Goal: Entertainment & Leisure: Consume media (video, audio)

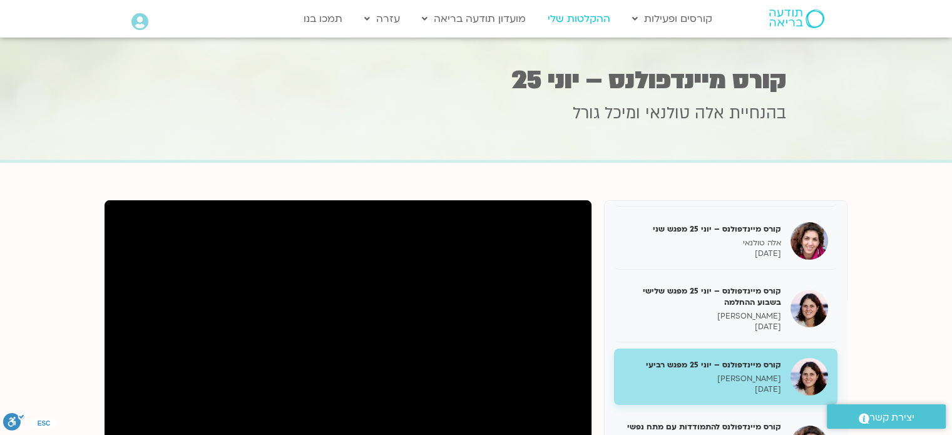
click at [589, 24] on link "ההקלטות שלי" at bounding box center [578, 19] width 75 height 24
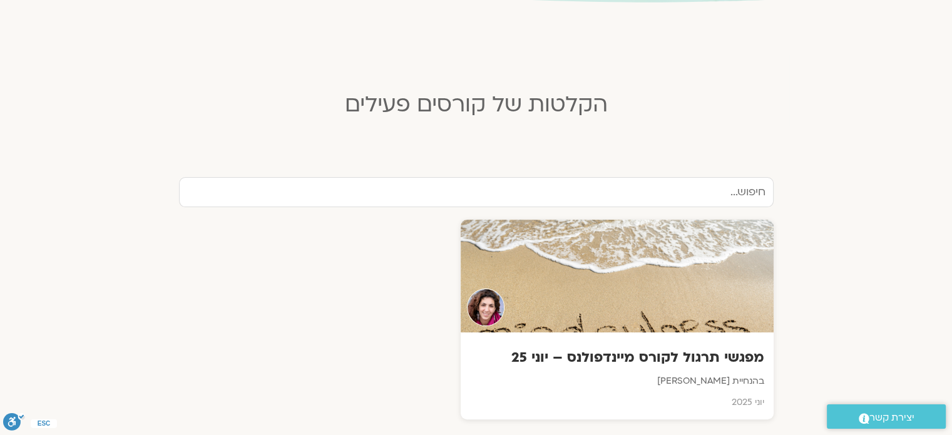
scroll to position [275, 0]
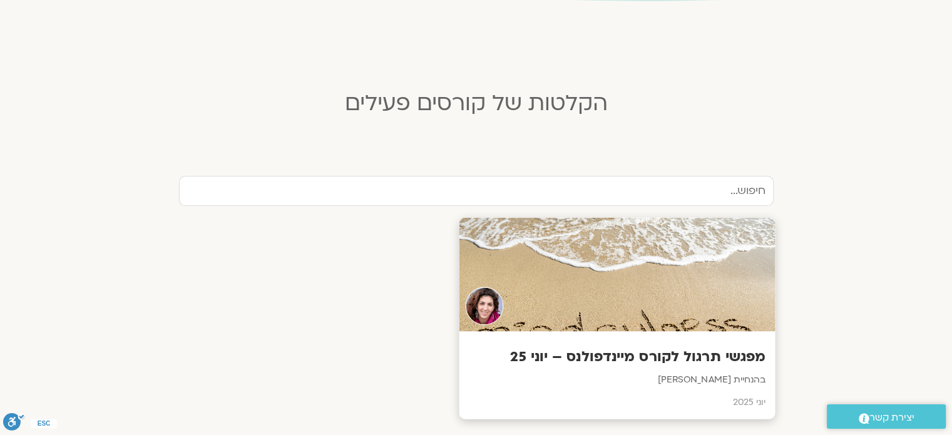
click at [683, 357] on h3 "מפגשי תרגול לקורס מיינדפולנס – יוני 25" at bounding box center [616, 356] width 297 height 19
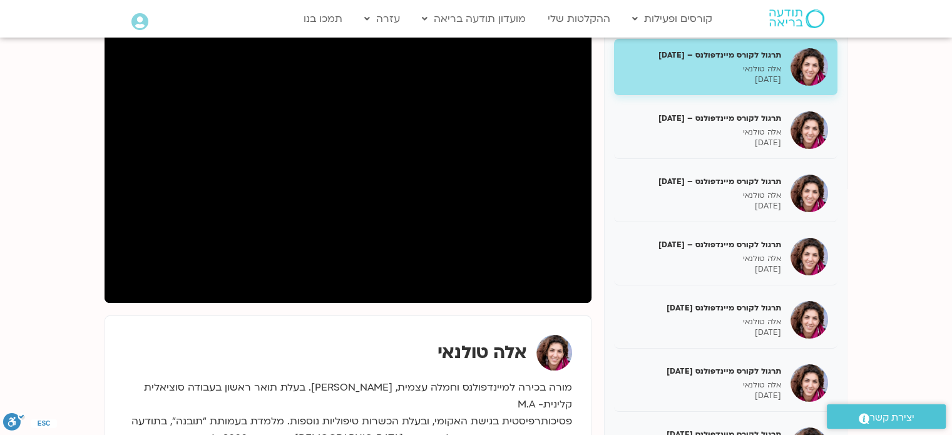
scroll to position [168, 0]
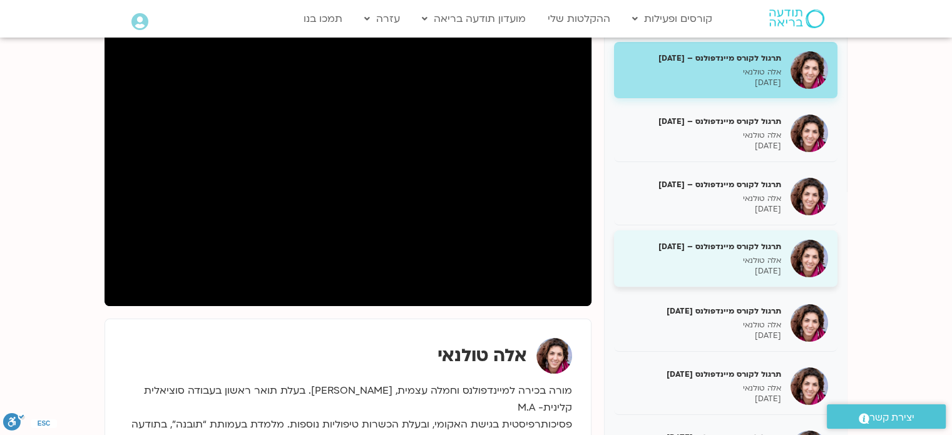
click at [748, 257] on p "אלה טולנאי" at bounding box center [702, 260] width 158 height 11
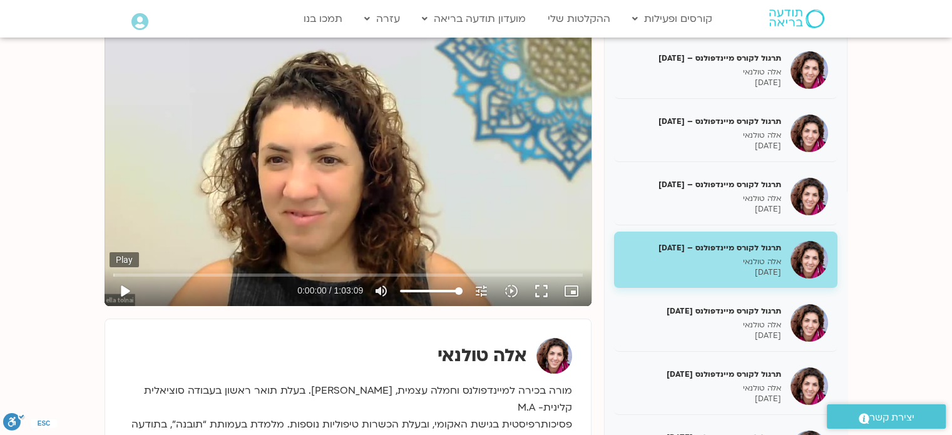
click at [123, 287] on button "play_arrow" at bounding box center [124, 291] width 30 height 30
type input "12.336096"
type input "99.6448863636364"
type input "12.352936"
type input "98.7357954545455"
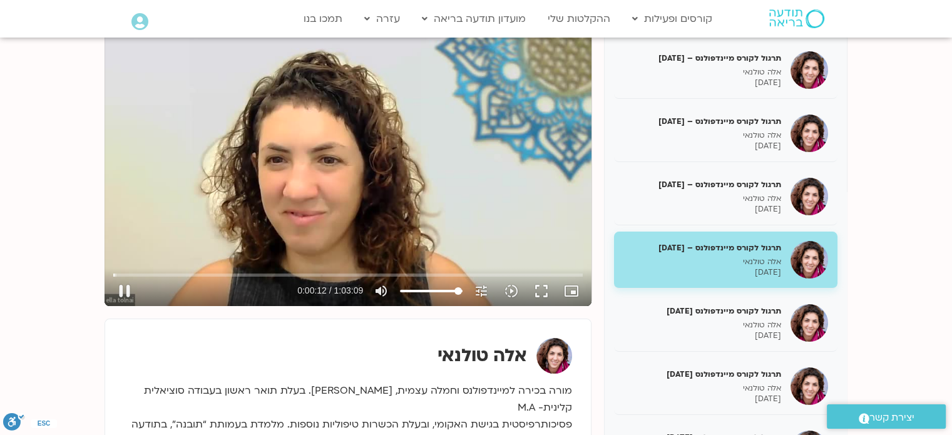
type input "12.369193"
type input "97.8267045454546"
type input "12.385998"
type input "96.9176136363636"
type input "12.403008"
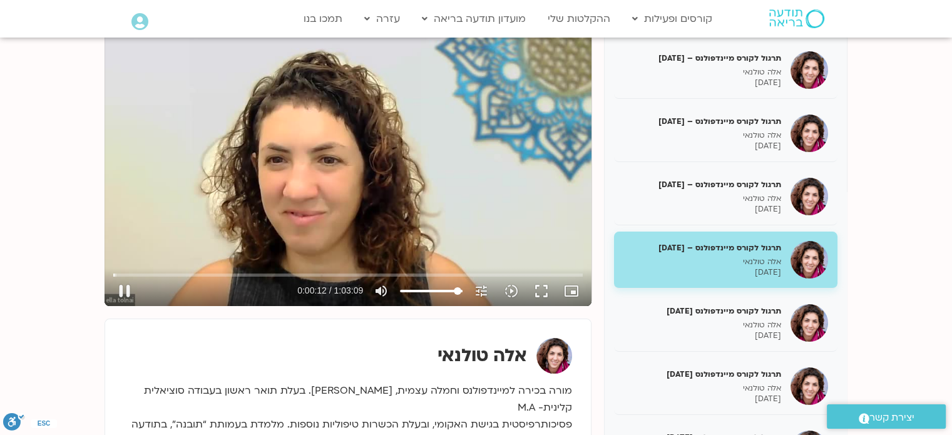
type input "95.0994318181818"
type input "12.452326"
type input "94.1903409090909"
type input "12.469121"
type input "93.28125"
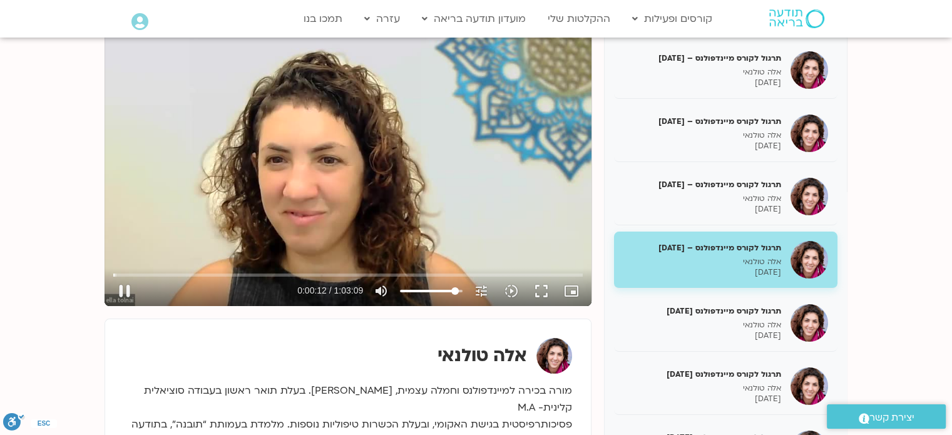
type input "12.519208"
type input "92.3721590909091"
type input "12.552753"
type input "90.5539772727273"
type input "12.585649"
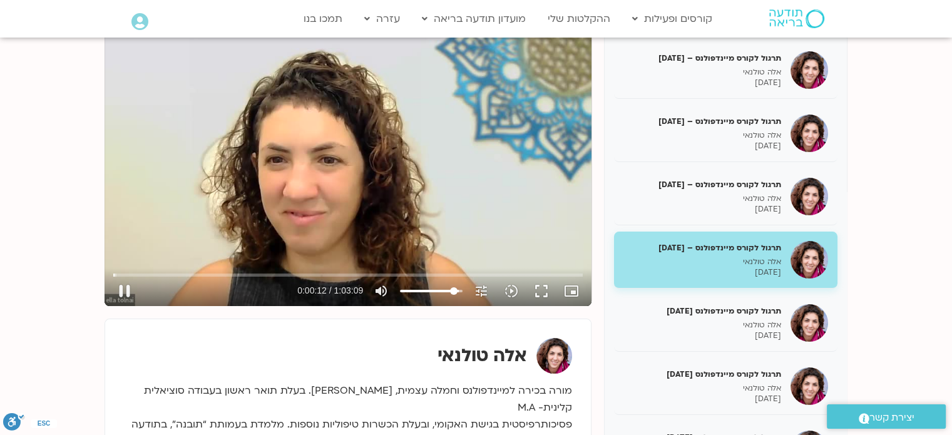
type input "89.6448863636364"
type input "12.603113"
type input "88.7357954545455"
type input "12.619298"
type input "87.8267045454546"
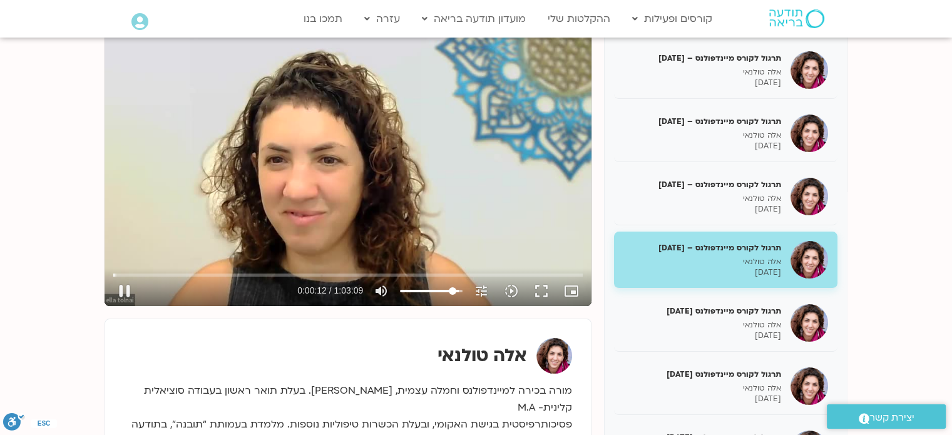
type input "12.635934"
type input "86.9176136363636"
type input "12.652705"
type input "86.0085227272727"
type input "12.703579"
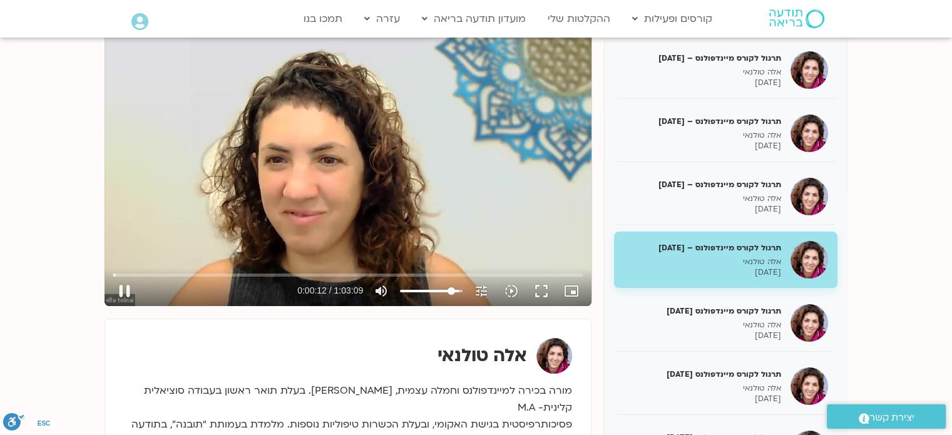
type input "85.0994318181818"
type input "12.719405"
type input "84.1903409090909"
type input "12.752419"
type input "83.28125"
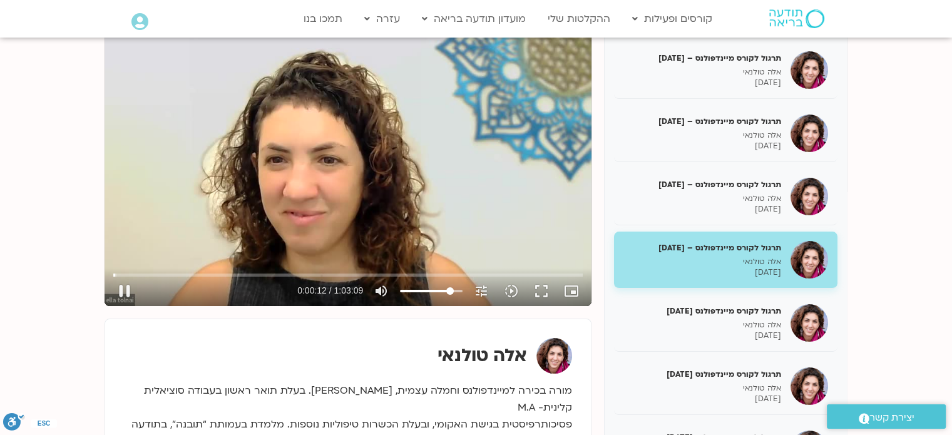
type input "12.785685"
type input "82.3721590909091"
type input "12.802987"
type input "81.4630681818182"
type input "12.85321"
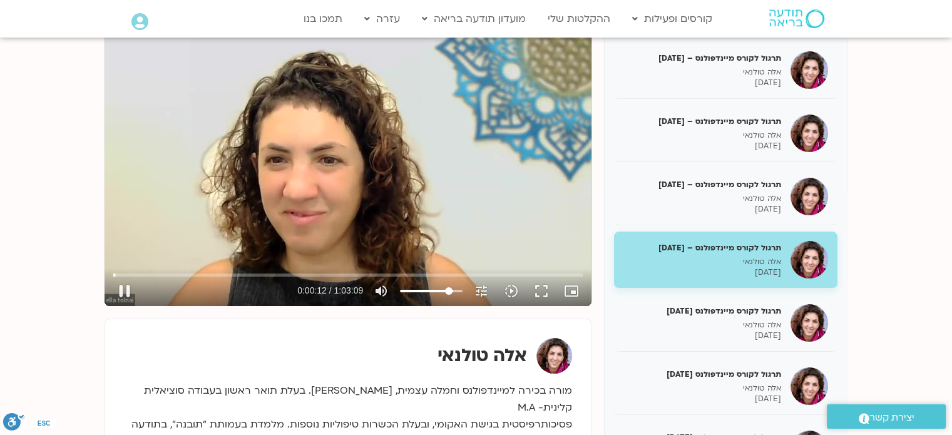
type input "80.5539772727273"
type input "12.88597"
type input "79.6448863636364"
type input "12.935965"
type input "77.8267045454546"
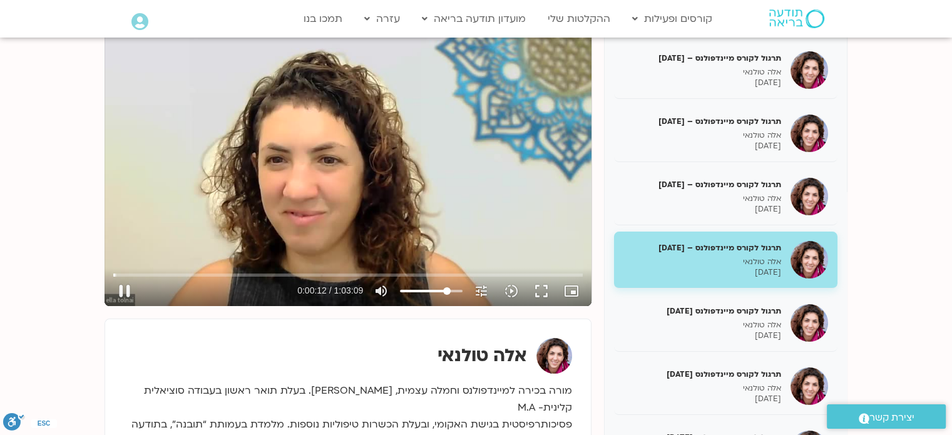
type input "12.969228"
type input "76.9176136363636"
type input "13.019041"
type input "76.0085227272727"
type input "13.03667"
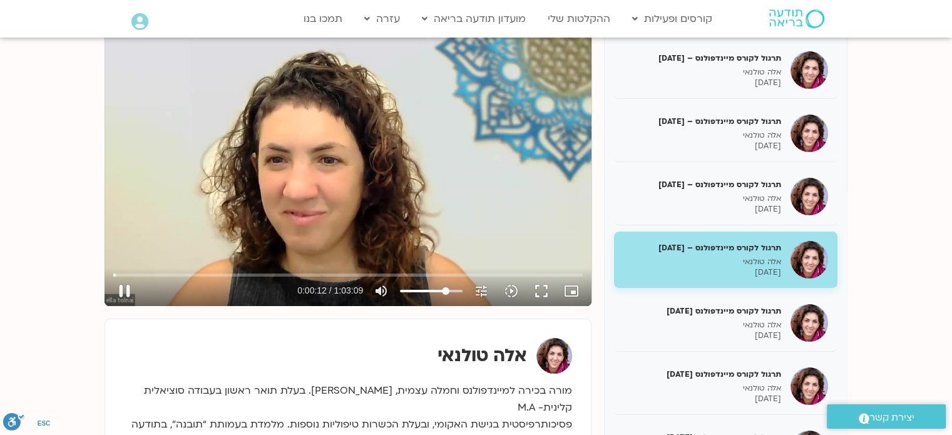
type input "75.0994318181818"
type input "13.089497"
type input "74.1903409090909"
type input "13.102702"
type input "73.28125"
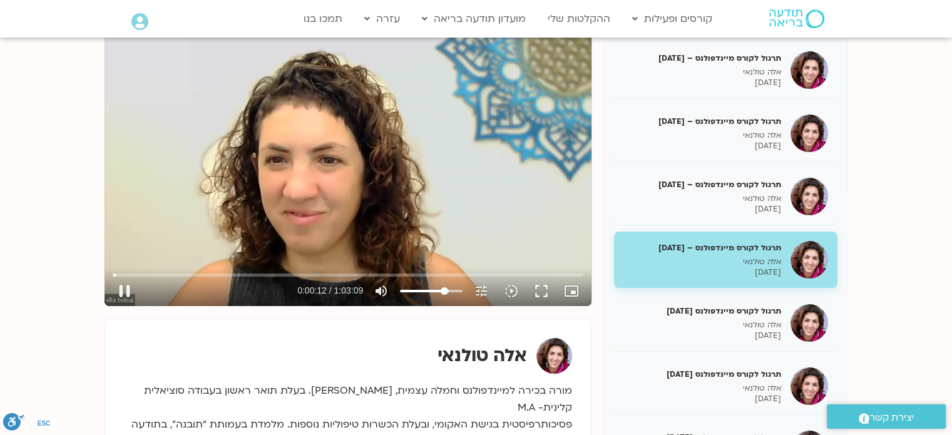
type input "13.153207"
type input "72.3721590909091"
type input "13.169994"
type input "71.4630681818182"
type input "13.203261"
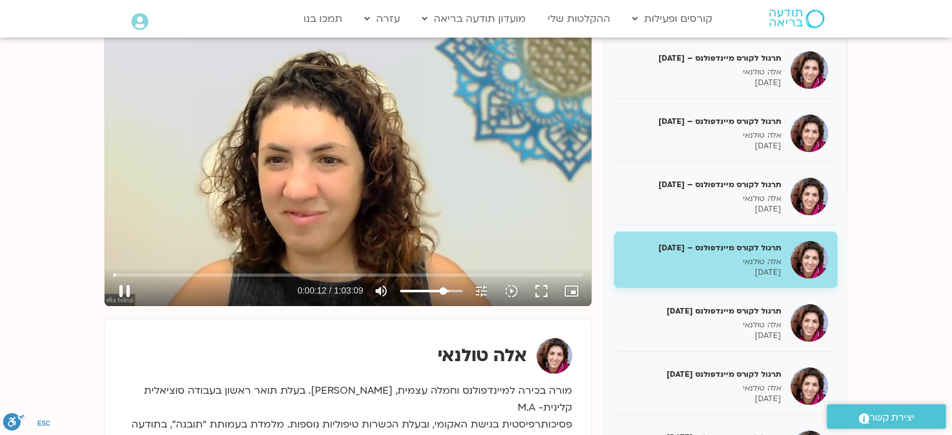
type input "70.5539772727273"
type input "13.252597"
type input "68.7357954545455"
type input "13.3026"
type input "67.8267045454545"
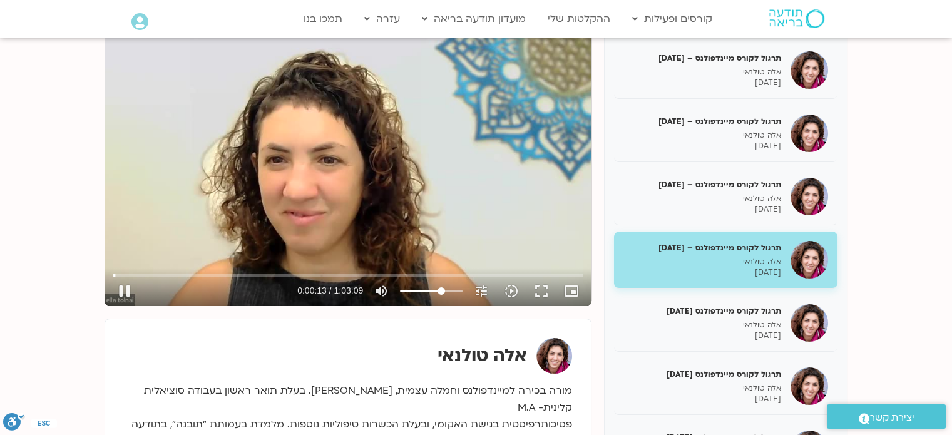
type input "13.319534"
type input "66.9176136363636"
type input "13.353422"
type input "66.0085227272727"
type input "13.385903"
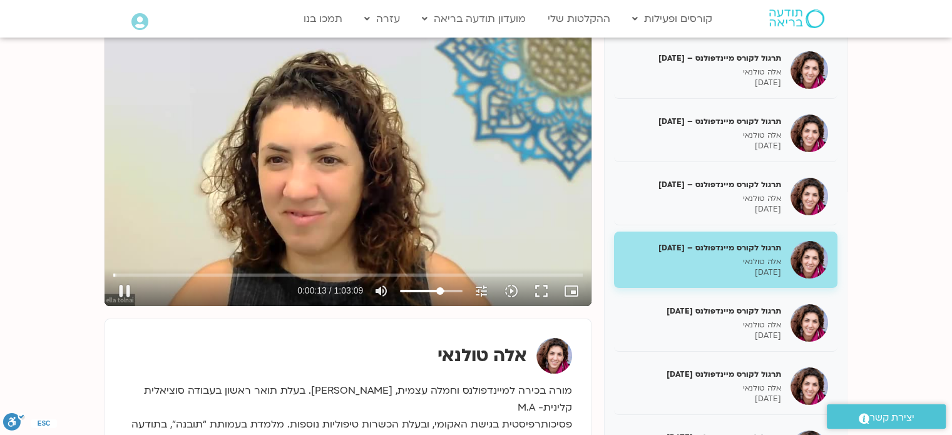
type input "65.0994318181818"
type input "13.419105"
type input "64.1903409090909"
type input "13.452644"
type input "63.28125"
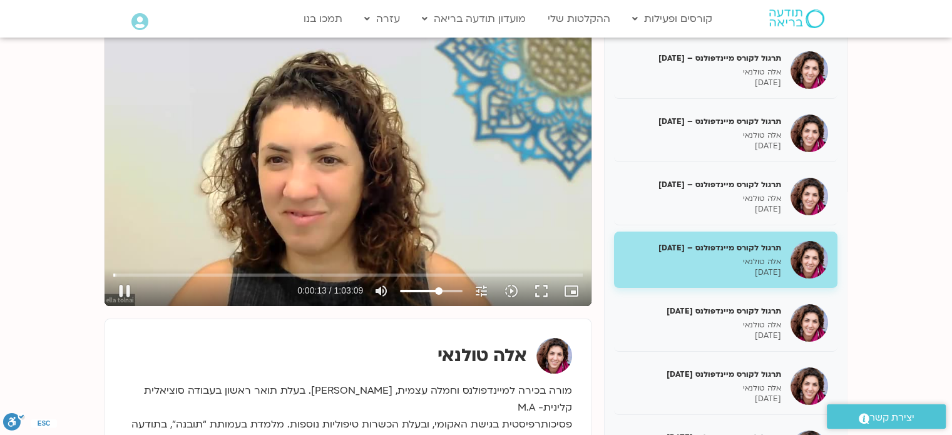
type input "13.485877"
type input "62.3721590909091"
type input "13.502683"
type input "60.5539772727273"
type input "13.519382"
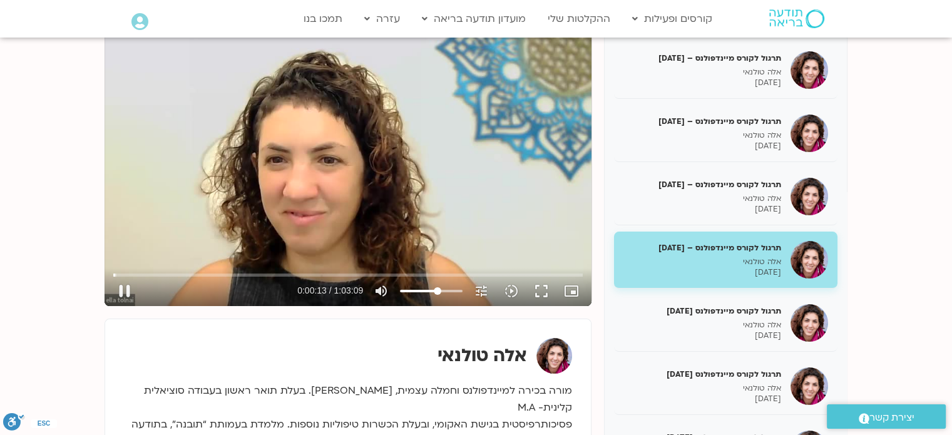
type input "58.7357954545455"
type input "13.536019"
type input "56.0085227272727"
type input "13.552807"
type input "53.28125"
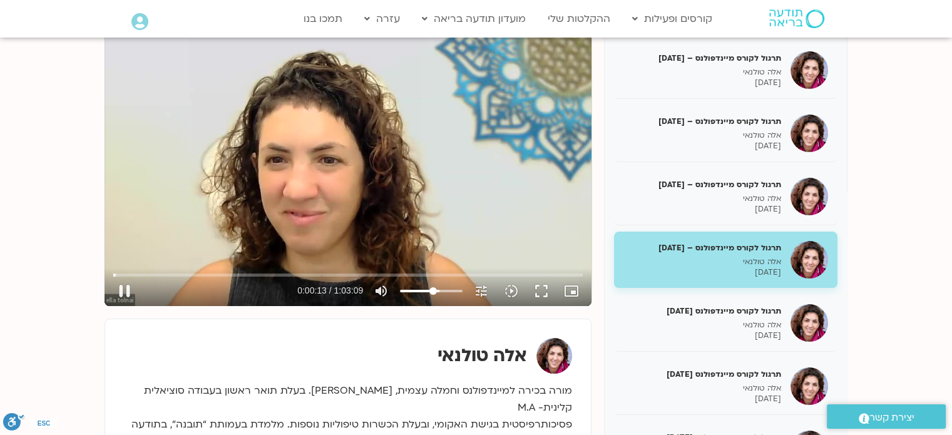
type input "13.569674"
type input "50.5539772727273"
type input "13.585975"
type input "48.7357954545455"
type input "13.603103"
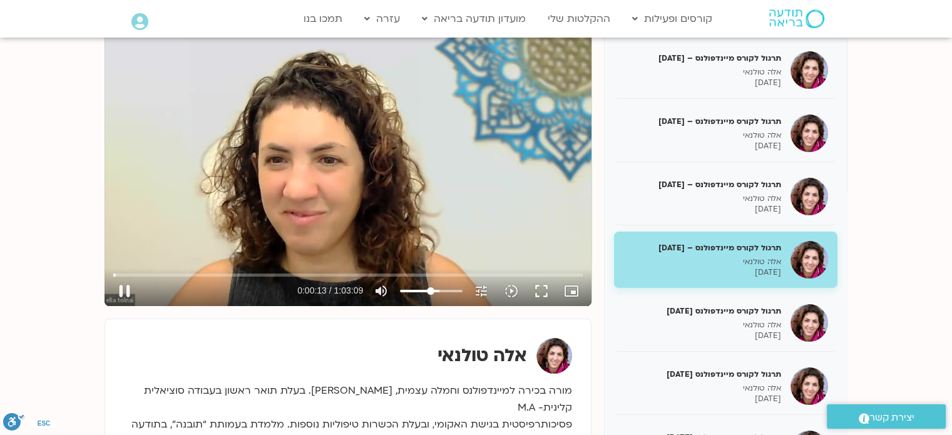
type input "47.8267045454545"
type input "13.619155"
type input "46.9176136363636"
type input "13.636314"
type input "46.0085227272727"
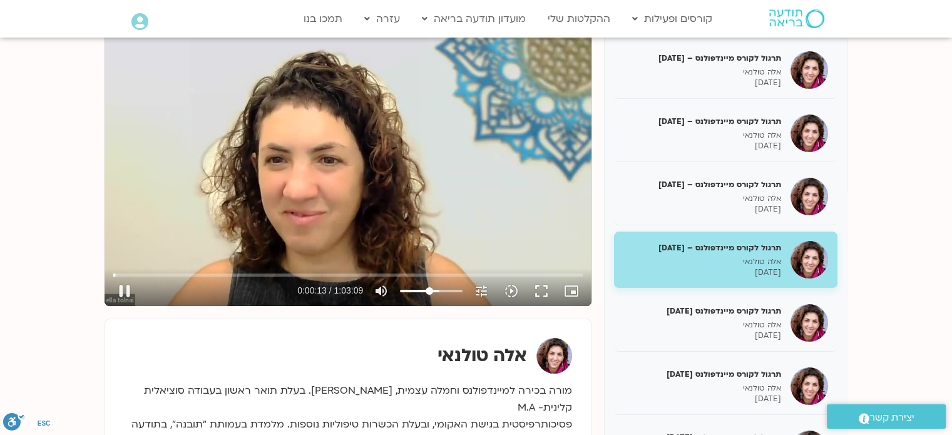
type input "13.651972"
type input "45.0994318181818"
type input "13.669097"
type input "44.1903409090909"
type input "13.703161"
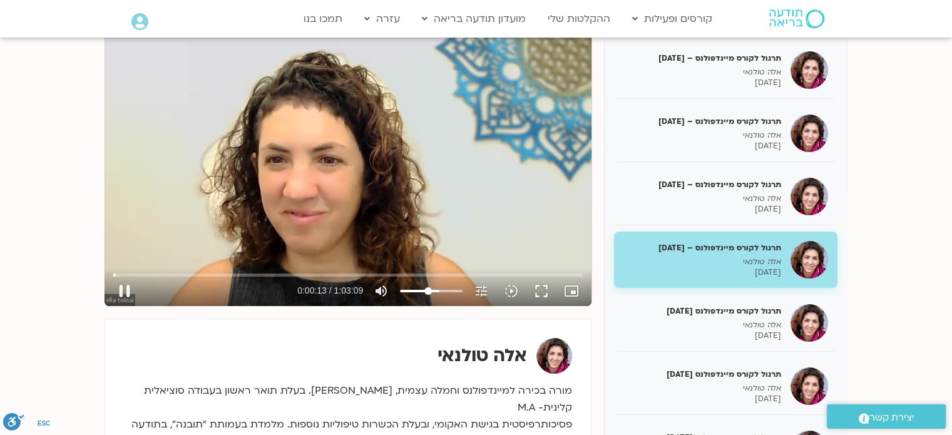
type input "43.28125"
type input "13.752757"
type input "42.3721590909091"
type input "13.768725"
type input "41.4630681818182"
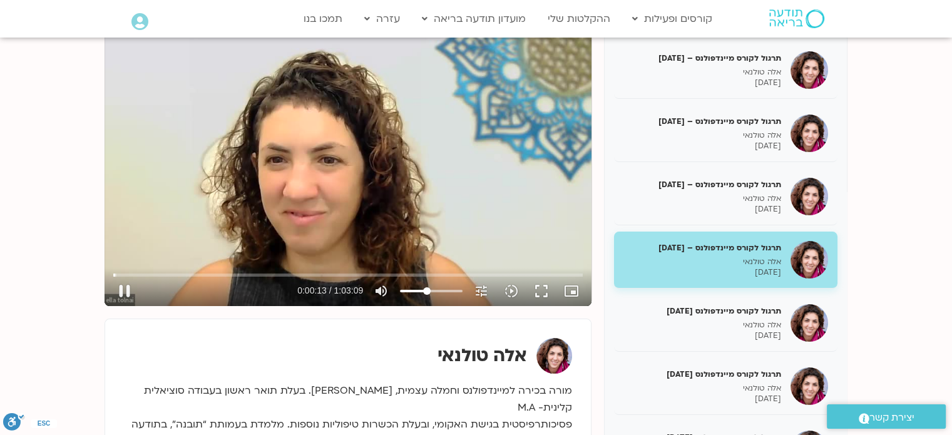
type input "13.802609"
type input "40.5539772727273"
type input "13.837487"
type input "39.6448863636364"
type input "13.852969"
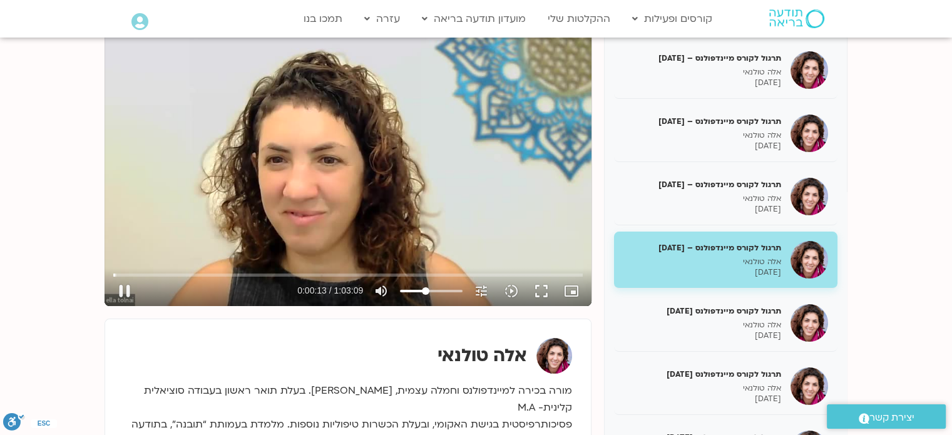
type input "38.7357954545455"
type input "13.90234"
type input "37.8267045454546"
type input "13.952579"
type input "36.9176136363636"
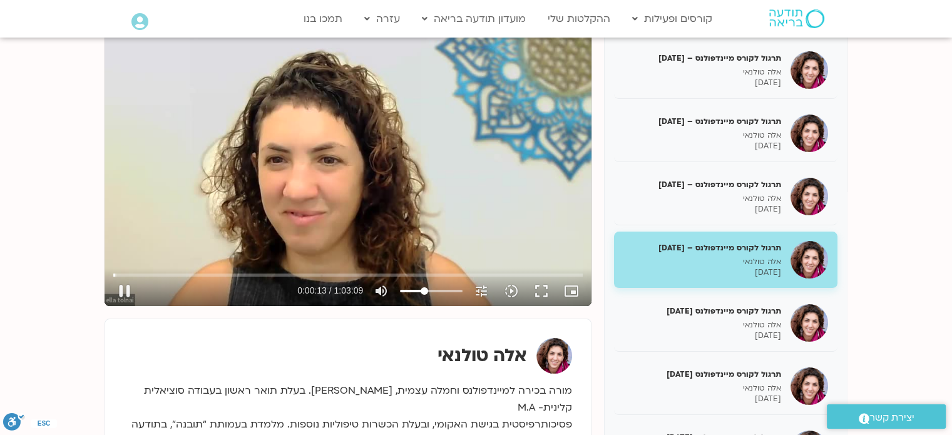
type input "13.985755"
type input "36.0085227272727"
type input "14.019015"
type input "35.0994318181818"
type input "14.120327"
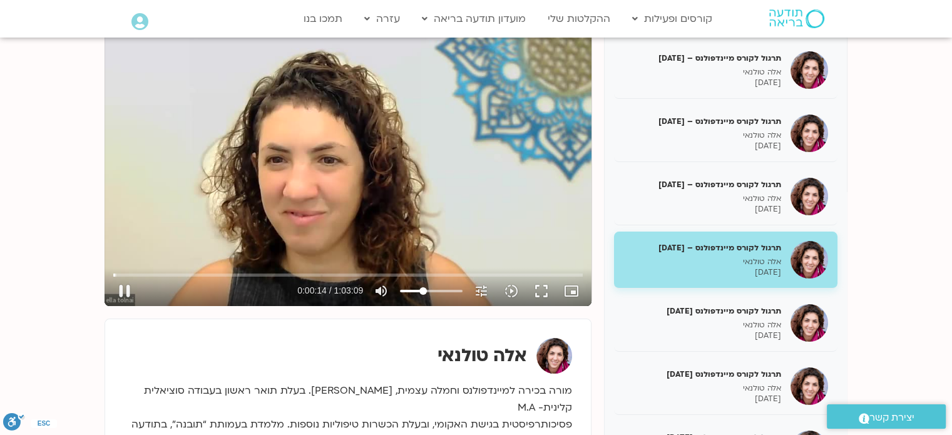
drag, startPoint x: 459, startPoint y: 290, endPoint x: 423, endPoint y: 290, distance: 36.3
type input "35.0994318181818"
click at [423, 290] on input "Volume" at bounding box center [431, 291] width 63 height 8
click at [140, 272] on input "Seek" at bounding box center [347, 275] width 469 height 8
click at [543, 297] on button "fullscreen" at bounding box center [541, 291] width 30 height 30
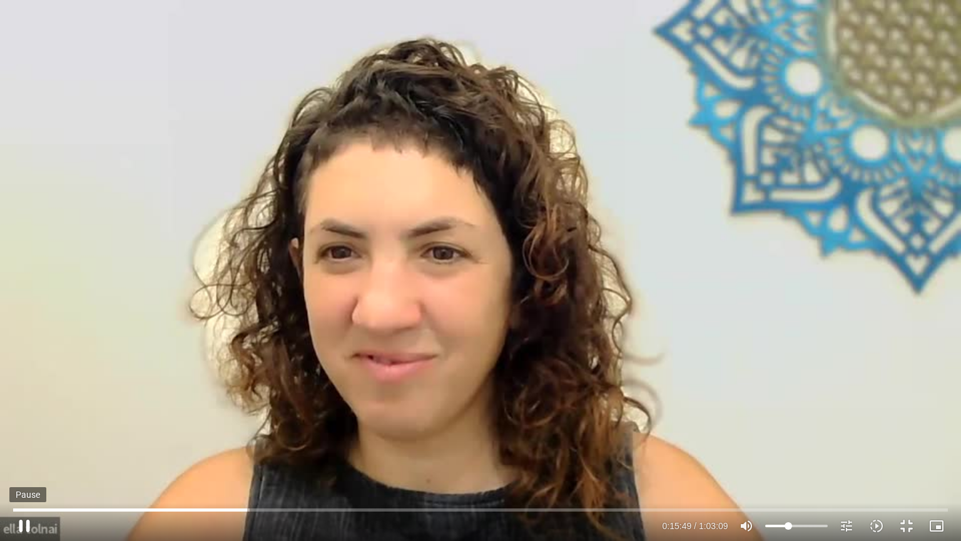
click at [18, 434] on button "pause" at bounding box center [24, 525] width 30 height 30
type input "949.312101"
